Goal: Task Accomplishment & Management: Manage account settings

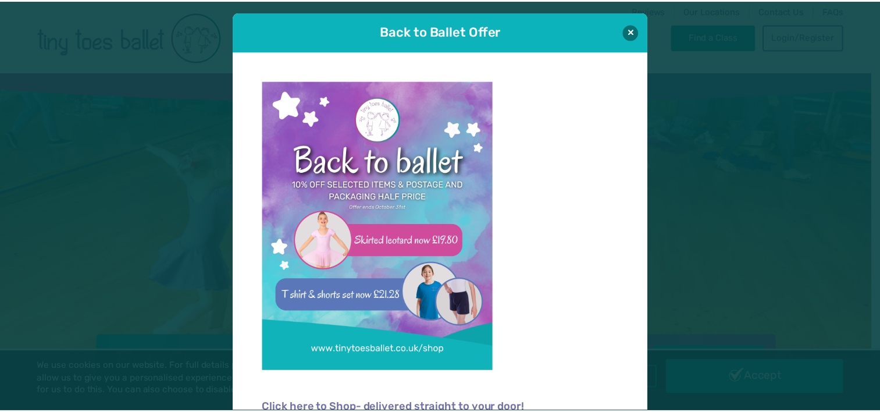
scroll to position [12, 0]
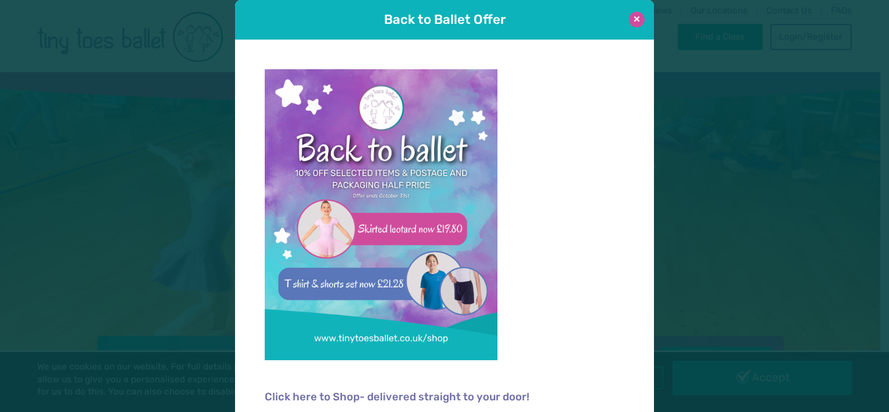
click at [633, 18] on button at bounding box center [637, 20] width 16 height 16
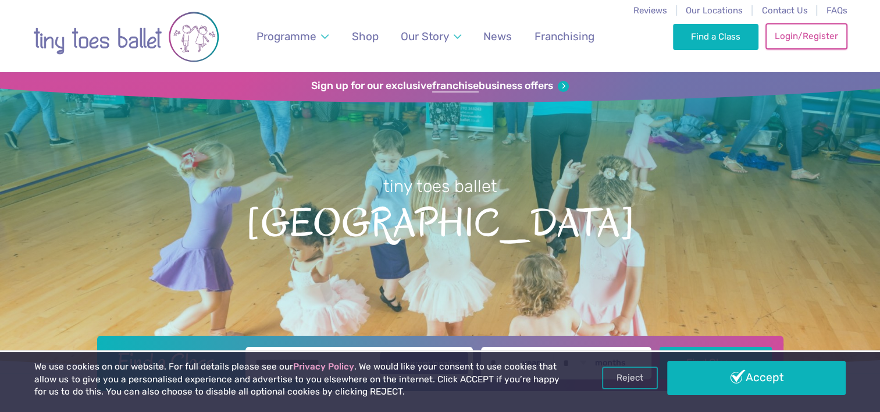
click at [794, 35] on link "Login/Register" at bounding box center [806, 36] width 81 height 26
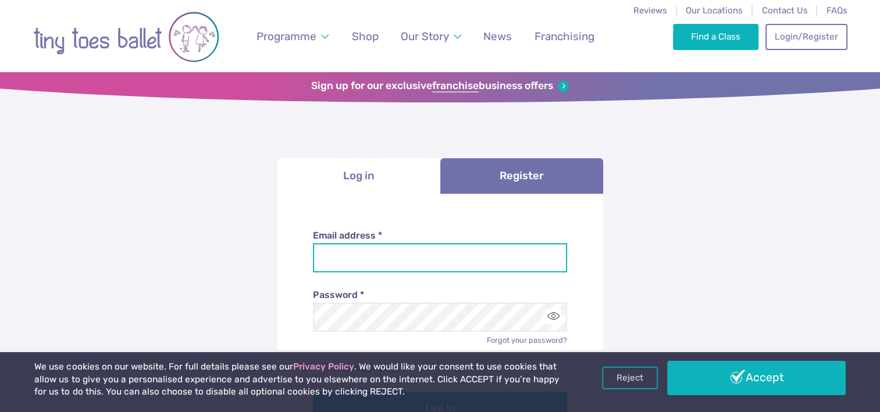
click at [519, 245] on input "Email address *" at bounding box center [440, 257] width 254 height 29
type input "**********"
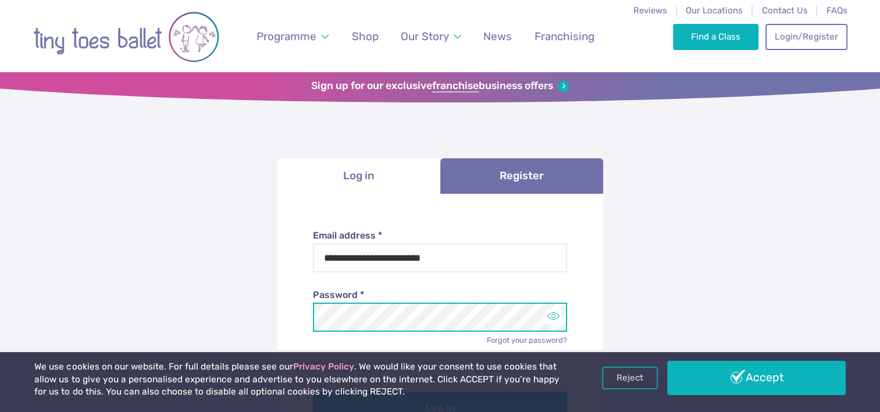
click at [555, 319] on button "Toggle password visibility" at bounding box center [554, 317] width 16 height 16
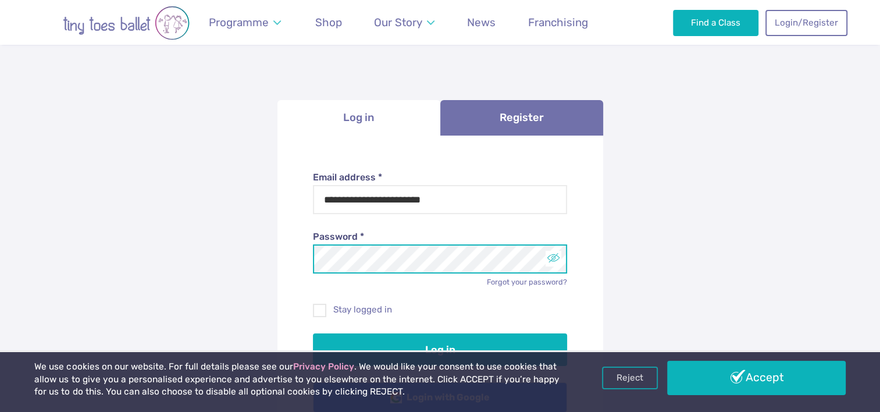
scroll to position [63, 0]
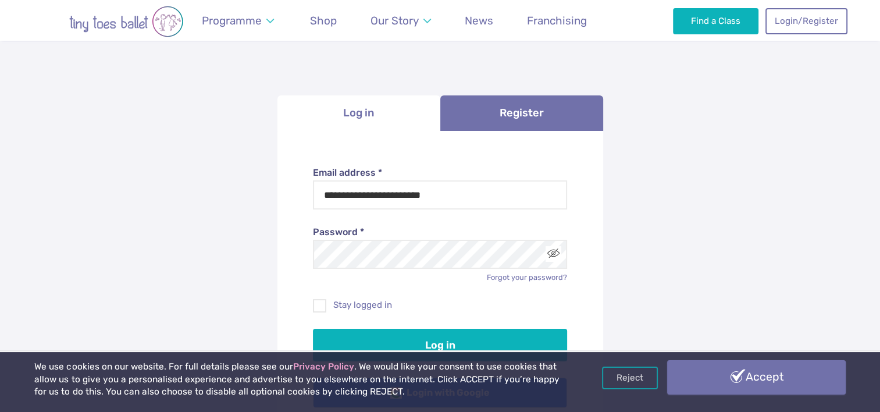
click at [751, 390] on link "Accept" at bounding box center [756, 377] width 178 height 34
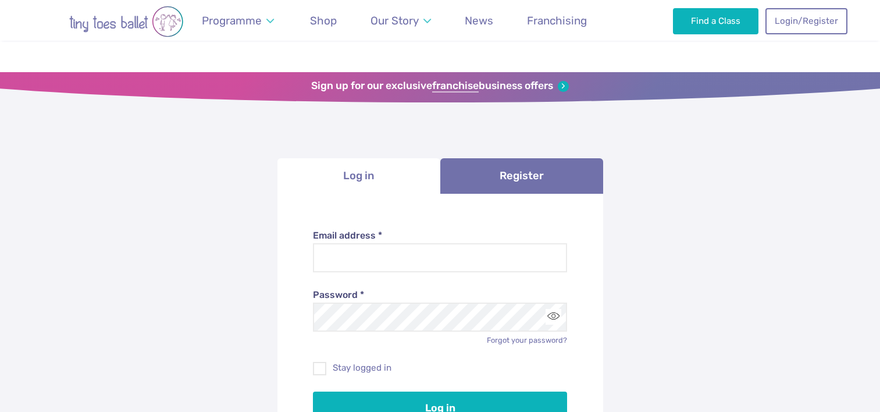
scroll to position [63, 0]
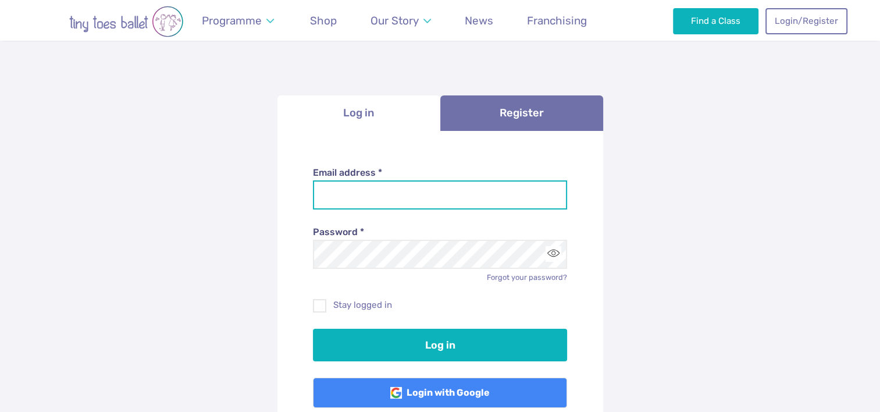
click at [477, 194] on input "Email address *" at bounding box center [440, 194] width 254 height 29
type input "**********"
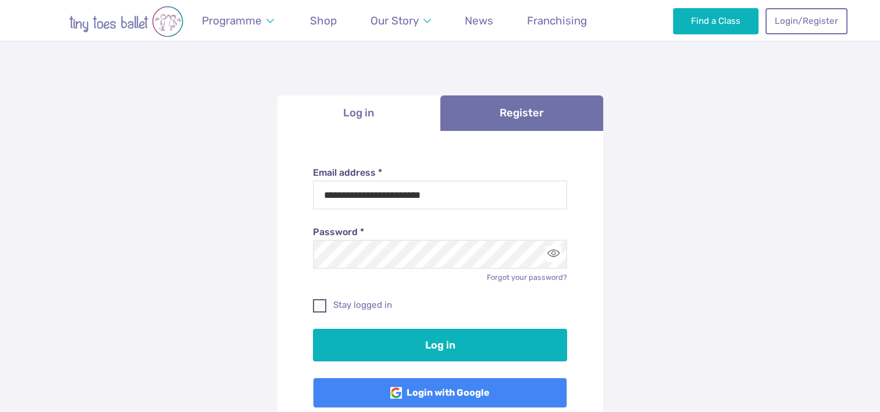
click at [323, 311] on span at bounding box center [320, 308] width 12 height 10
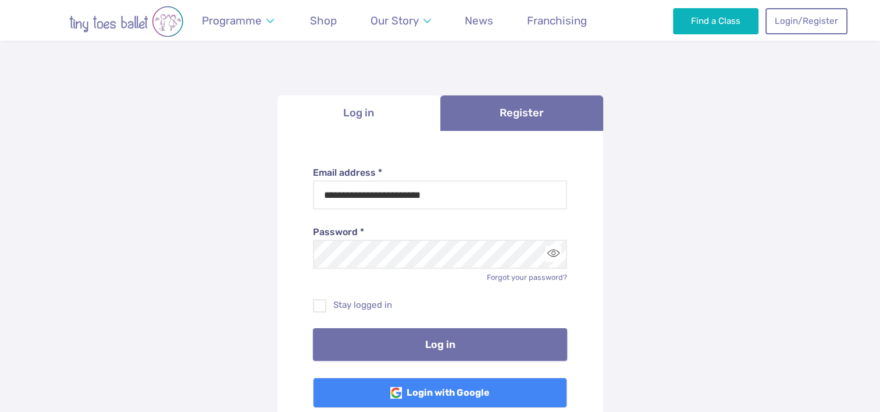
click at [417, 349] on button "Log in" at bounding box center [440, 344] width 254 height 33
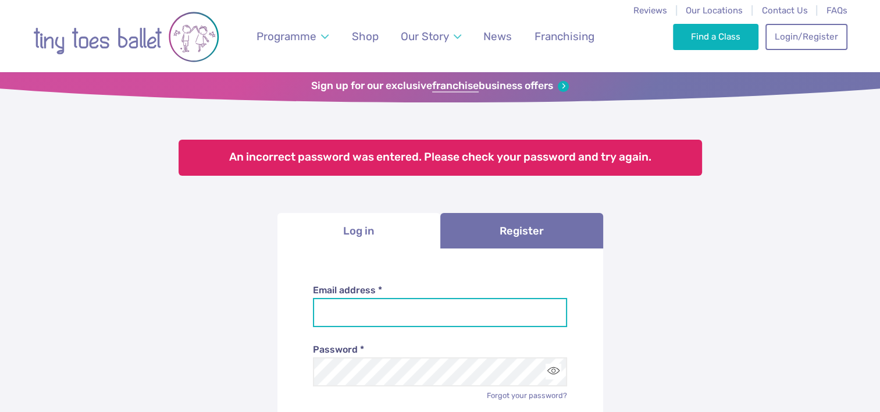
click at [386, 314] on input "Email address *" at bounding box center [440, 312] width 254 height 29
type input "**********"
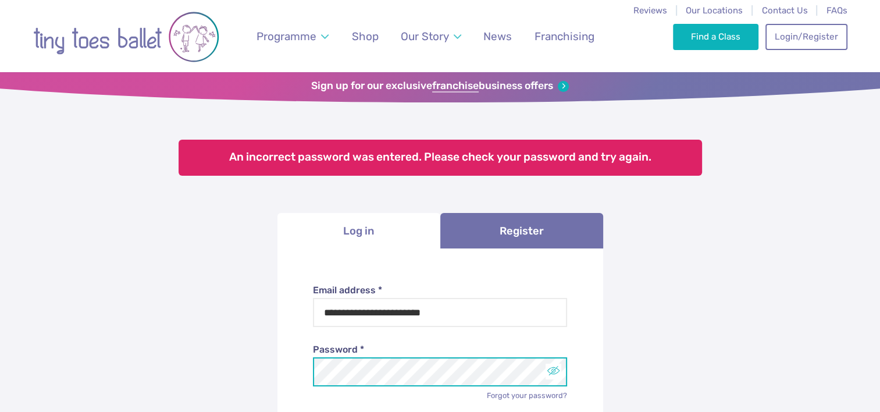
click at [554, 372] on button "Toggle password visibility" at bounding box center [554, 372] width 16 height 16
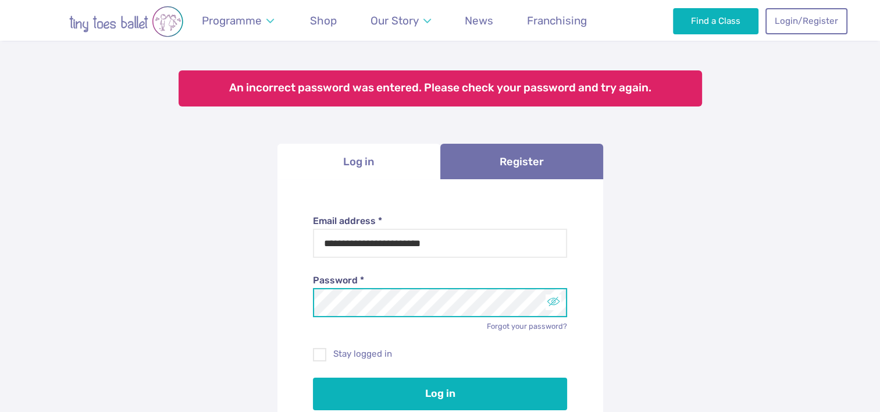
scroll to position [74, 0]
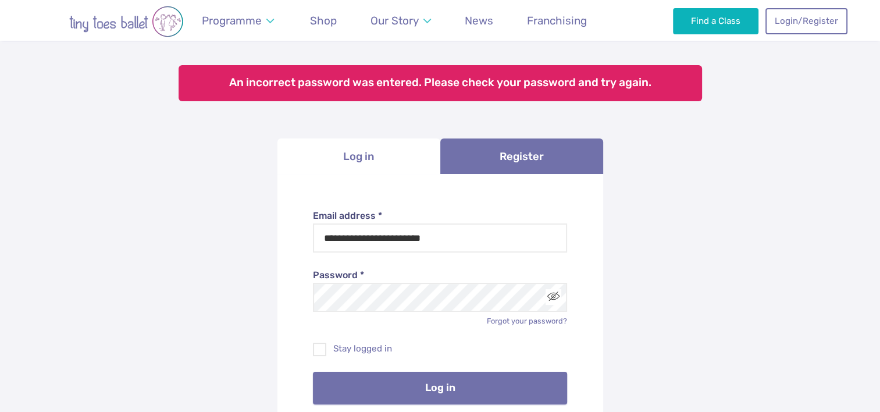
click at [458, 392] on button "Log in" at bounding box center [440, 388] width 254 height 33
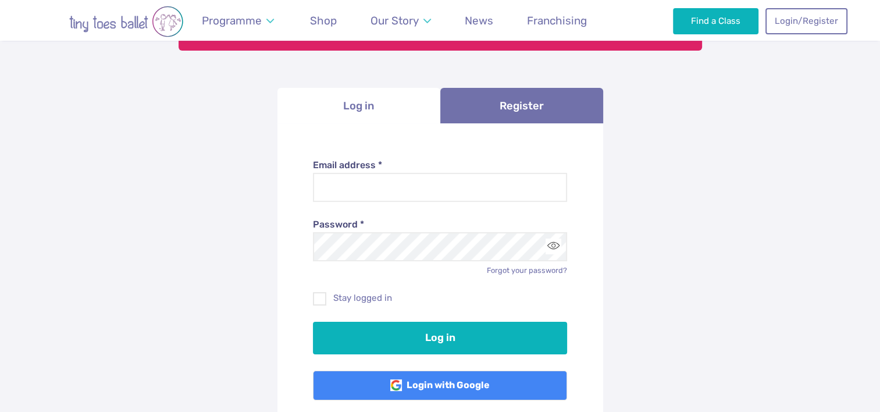
scroll to position [133, 0]
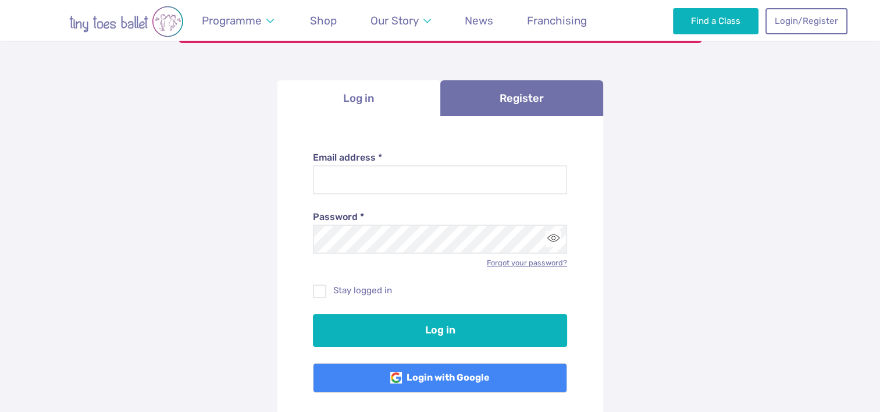
click at [548, 266] on link "Forgot your password?" at bounding box center [527, 262] width 80 height 9
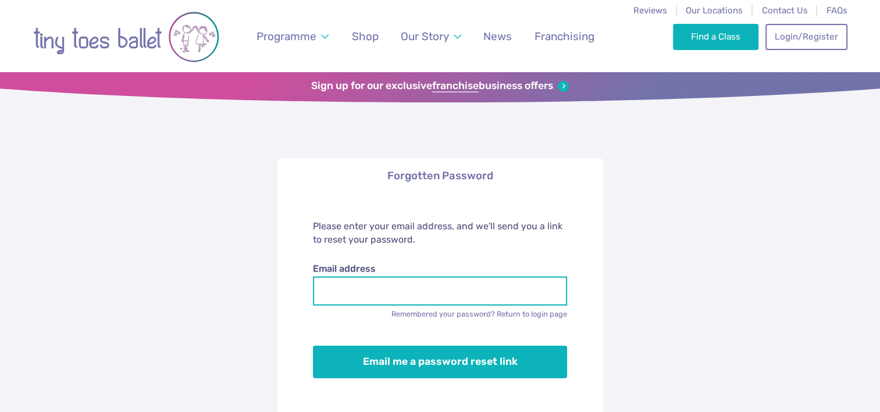
click at [488, 296] on input "Email address" at bounding box center [440, 290] width 254 height 29
type input "**********"
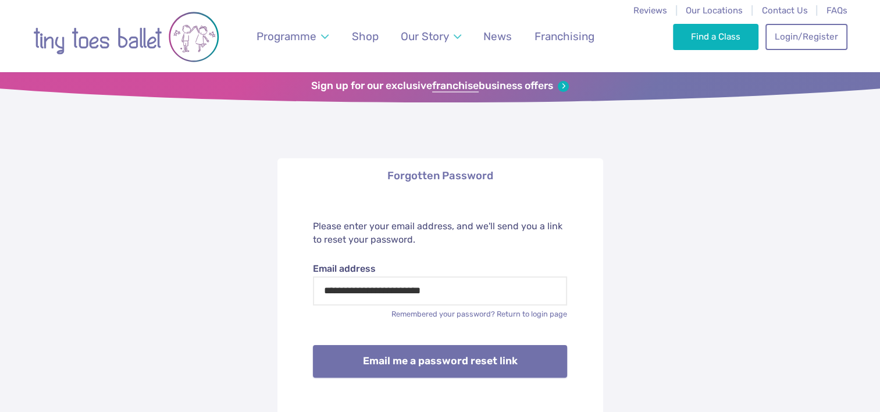
click at [440, 368] on button "Email me a password reset link" at bounding box center [440, 361] width 254 height 33
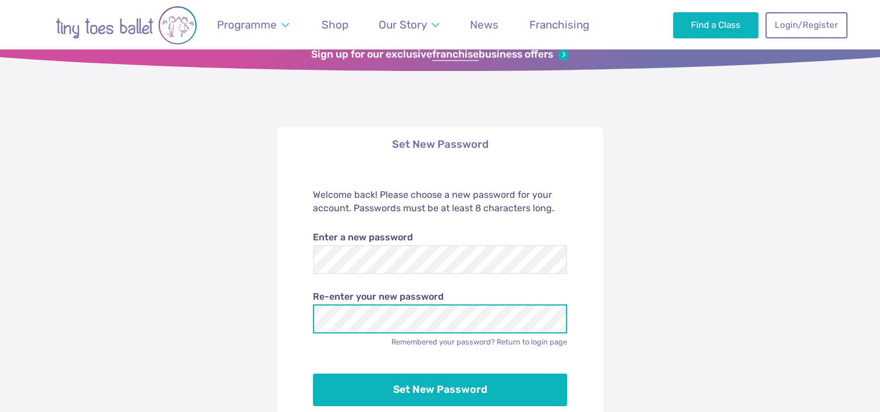
scroll to position [49, 0]
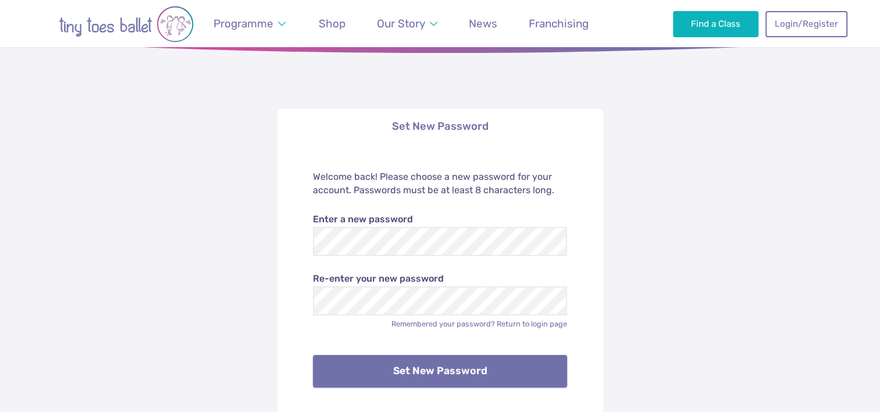
click at [505, 381] on button "Set New Password" at bounding box center [440, 371] width 254 height 33
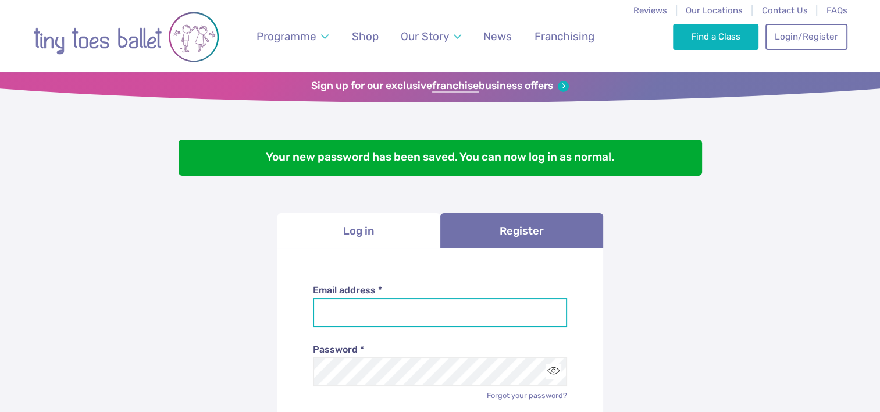
click at [413, 317] on input "Email address *" at bounding box center [440, 312] width 254 height 29
type input "**********"
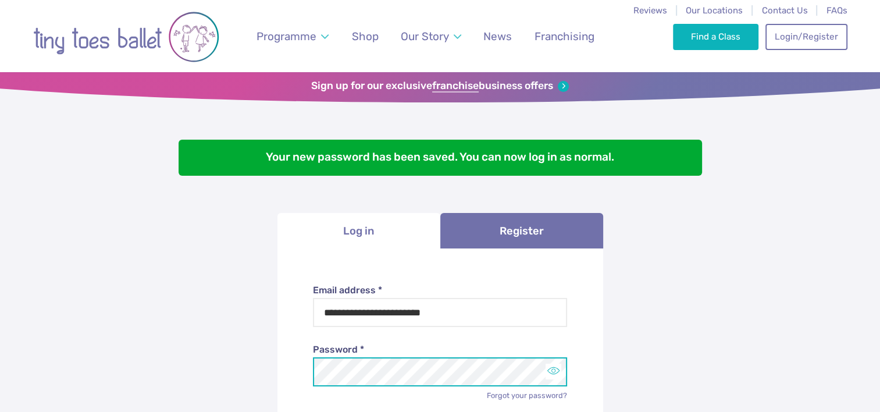
click at [557, 373] on button "Toggle password visibility" at bounding box center [554, 372] width 16 height 16
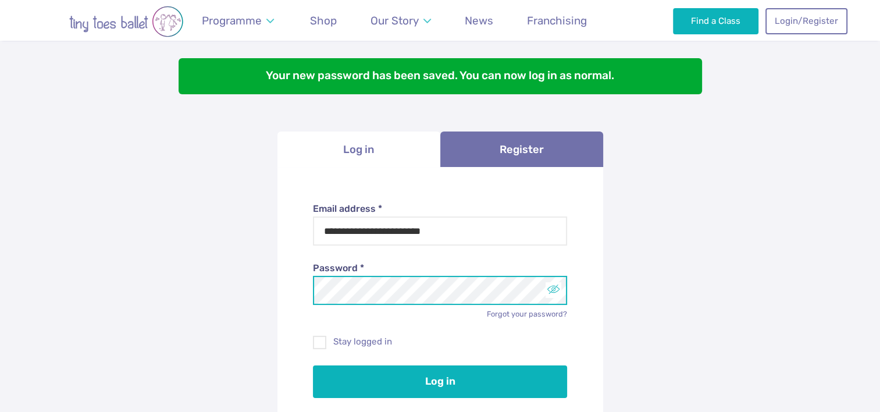
scroll to position [90, 0]
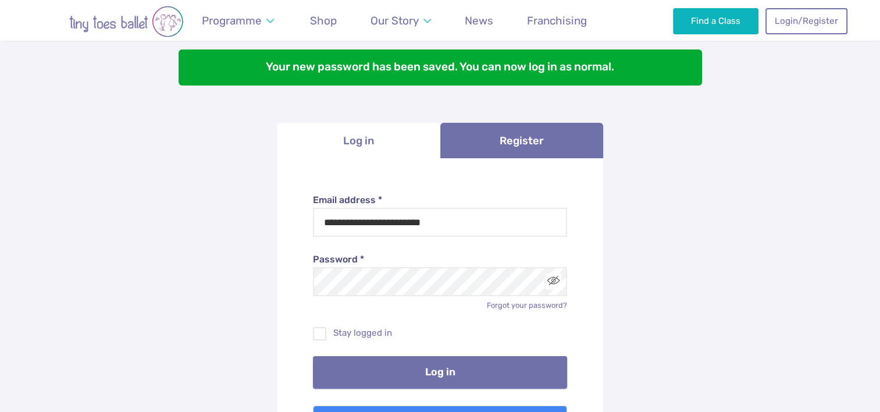
click at [453, 377] on button "Log in" at bounding box center [440, 372] width 254 height 33
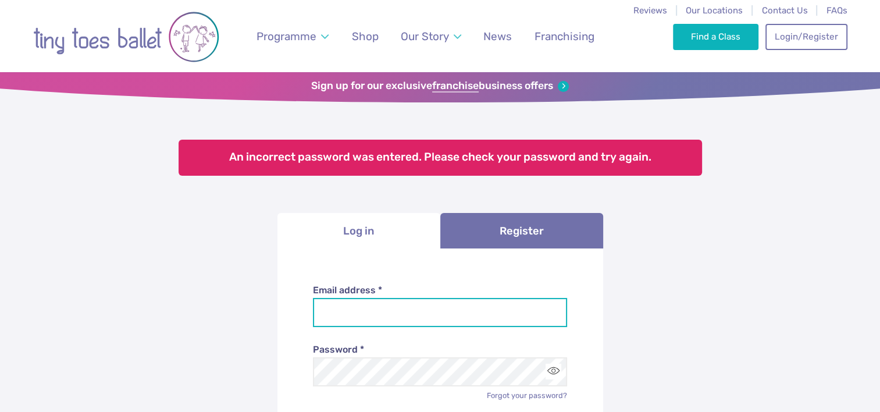
click at [408, 310] on input "Email address *" at bounding box center [440, 312] width 254 height 29
type input "**********"
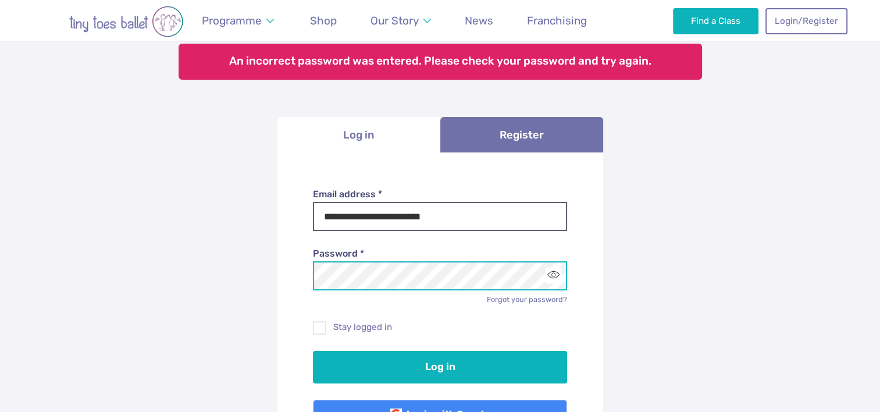
scroll to position [97, 0]
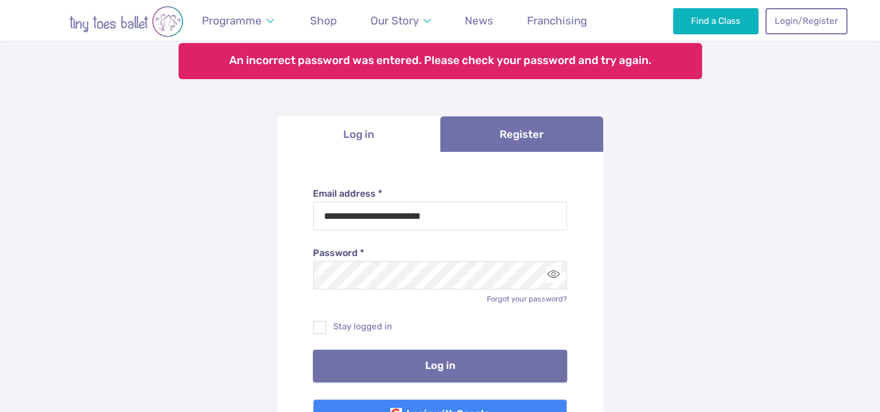
click at [452, 374] on button "Log in" at bounding box center [440, 366] width 254 height 33
